Goal: Entertainment & Leisure: Consume media (video, audio)

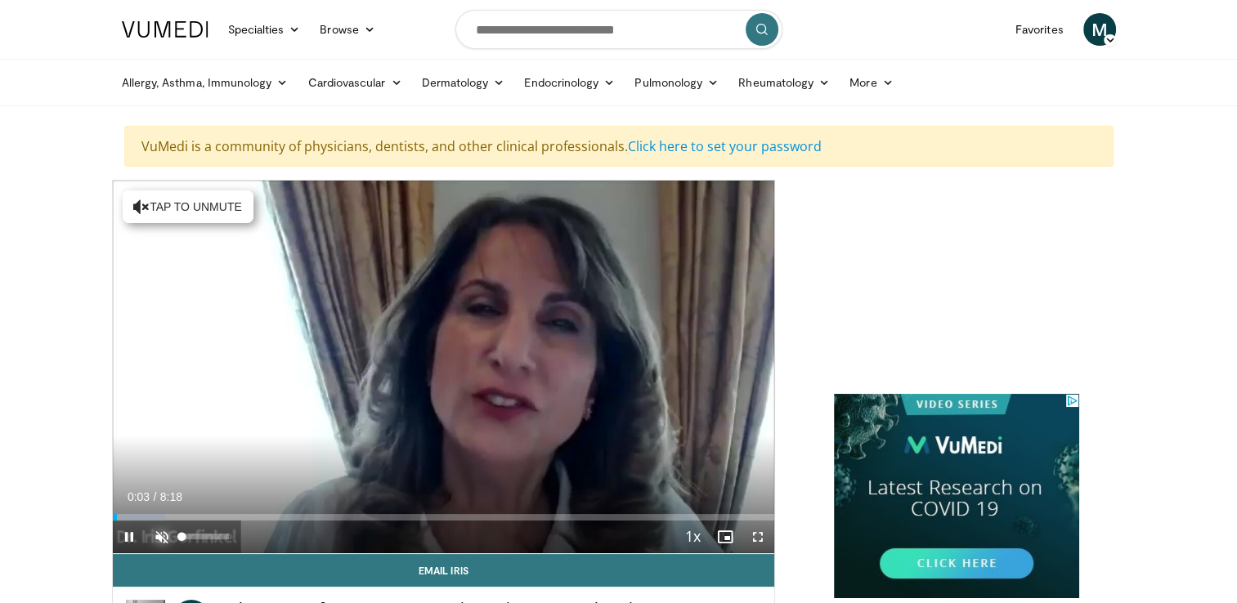
click at [155, 539] on span "Video Player" at bounding box center [162, 537] width 33 height 33
drag, startPoint x: 226, startPoint y: 539, endPoint x: 193, endPoint y: 540, distance: 32.7
click at [193, 540] on div "Volume Level" at bounding box center [187, 537] width 11 height 6
click at [190, 539] on div "Volume Level" at bounding box center [186, 537] width 8 height 6
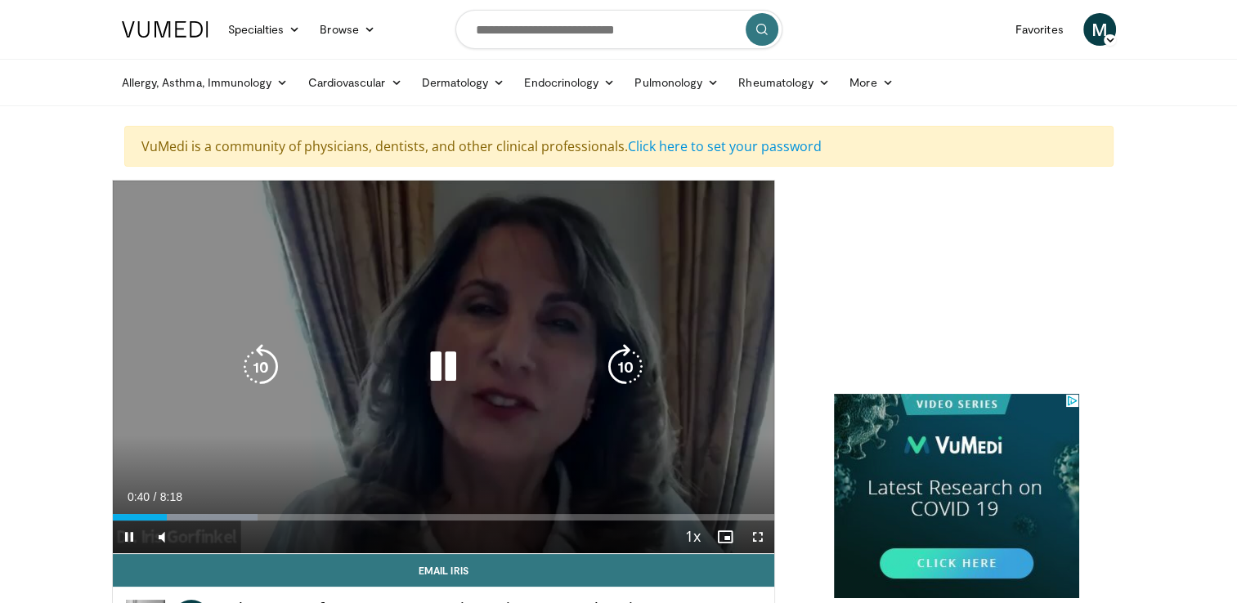
click at [455, 361] on icon "Video Player" at bounding box center [443, 367] width 46 height 46
